Goal: Find specific page/section

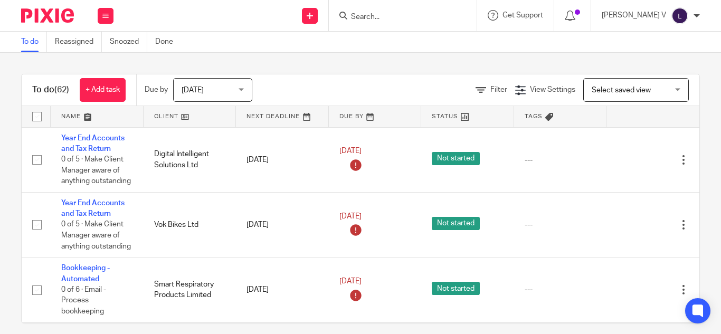
click at [401, 20] on input "Search" at bounding box center [397, 17] width 95 height 9
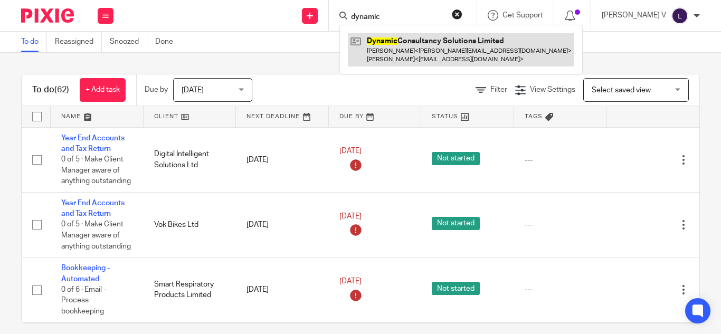
type input "dynamic"
click at [433, 62] on link at bounding box center [461, 49] width 226 height 33
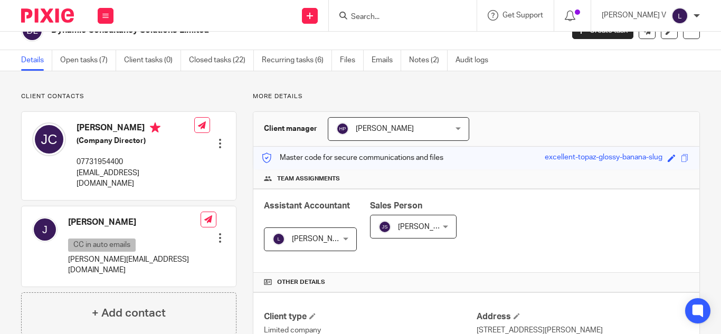
scroll to position [17, 0]
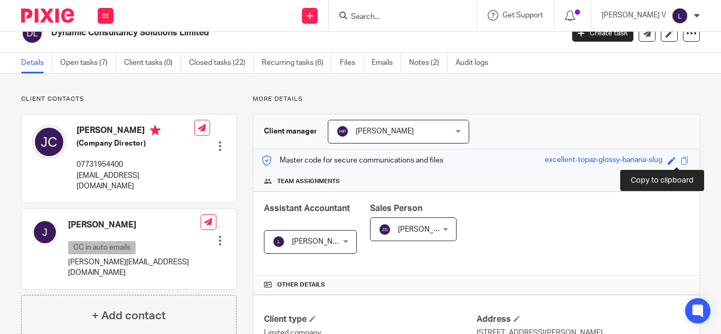
click at [680, 160] on span at bounding box center [684, 161] width 8 height 8
click at [680, 161] on span at bounding box center [684, 161] width 8 height 8
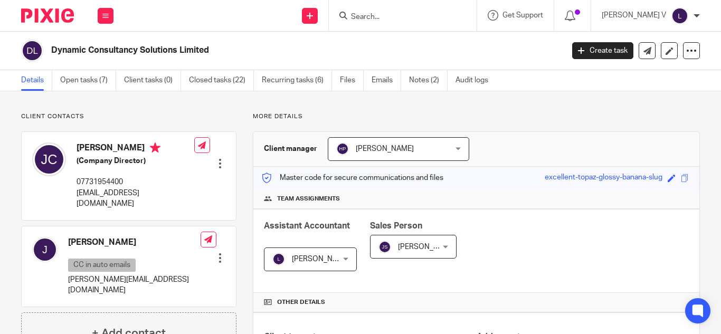
click at [387, 28] on div at bounding box center [403, 15] width 148 height 31
click at [385, 16] on input "Search" at bounding box center [397, 17] width 95 height 9
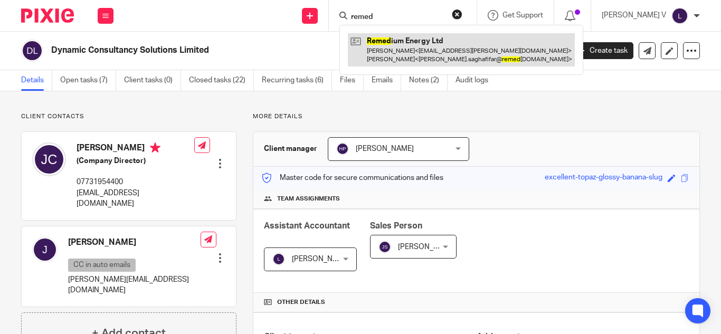
type input "remed"
click at [422, 55] on link at bounding box center [461, 49] width 227 height 33
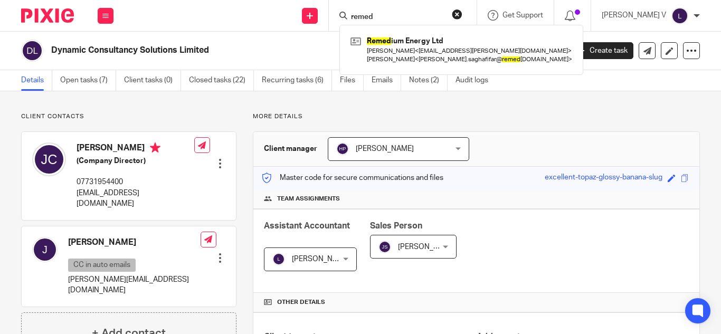
scroll to position [117, 0]
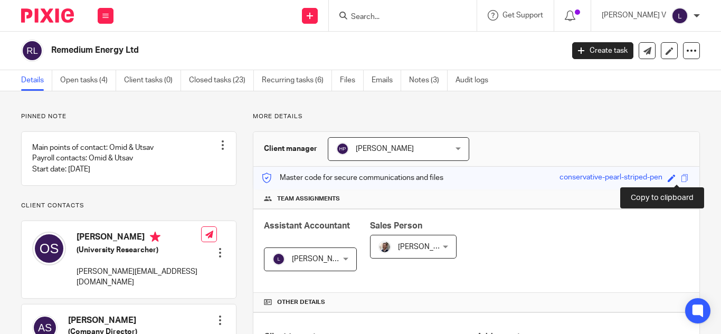
click at [680, 177] on span at bounding box center [684, 178] width 8 height 8
click at [445, 20] on input "Search" at bounding box center [397, 17] width 95 height 9
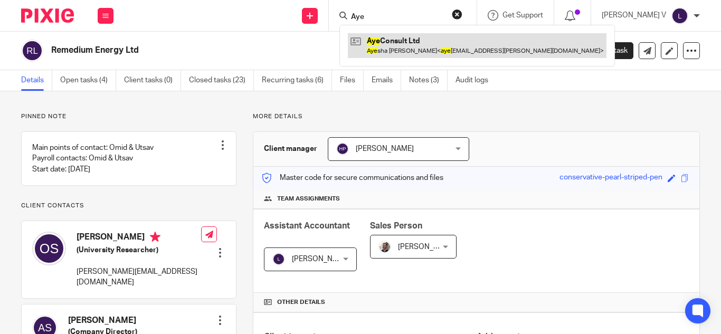
type input "Aye"
click at [434, 53] on link at bounding box center [477, 45] width 258 height 24
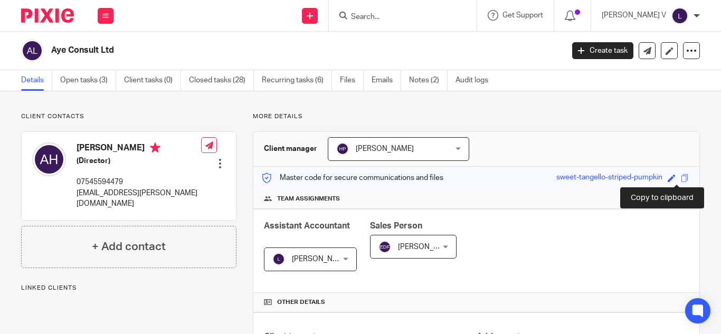
click at [681, 178] on div "Save sweet-tangello-striped-pumpkin" at bounding box center [623, 178] width 135 height 12
click at [680, 179] on span at bounding box center [684, 178] width 8 height 8
